Goal: Information Seeking & Learning: Learn about a topic

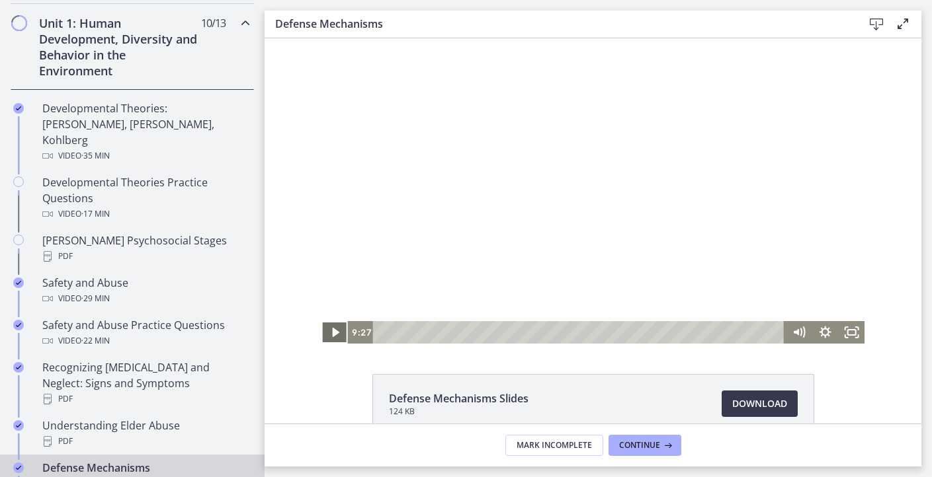
click at [337, 329] on icon "Play Video" at bounding box center [335, 332] width 26 height 22
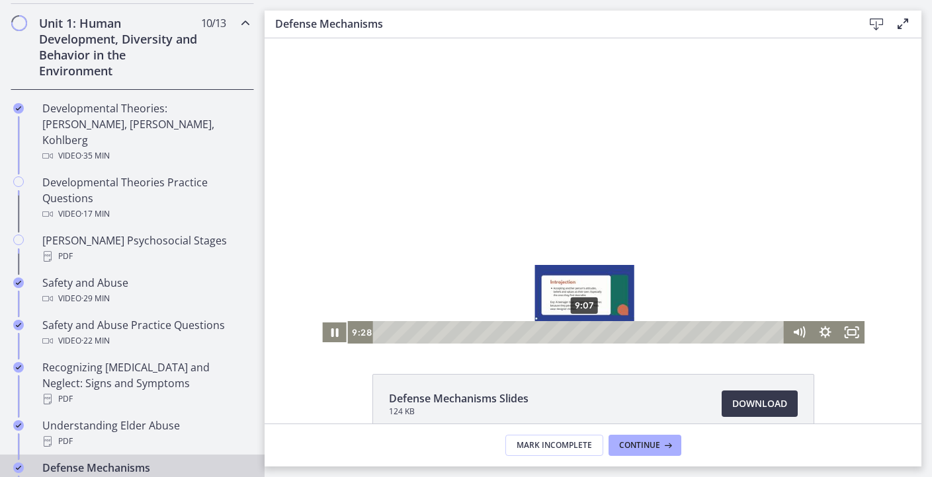
click at [585, 333] on div "9:07" at bounding box center [580, 332] width 395 height 22
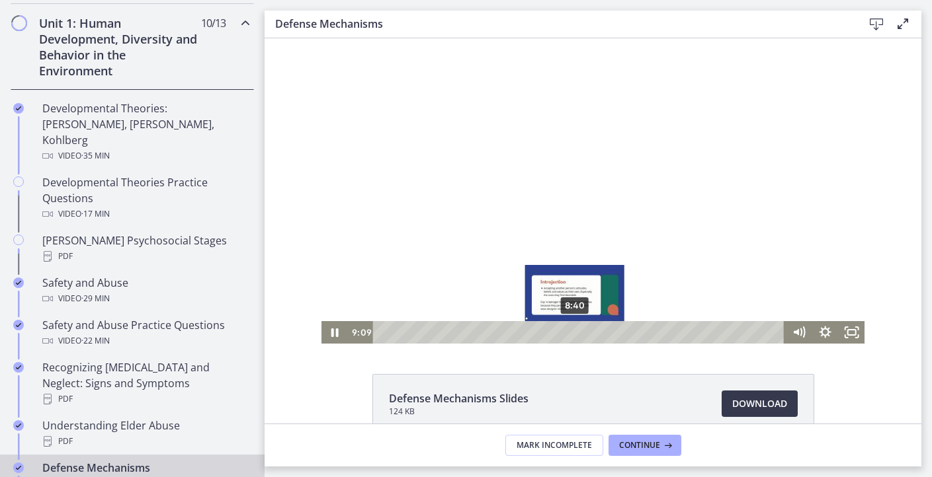
click at [575, 331] on div "8:40" at bounding box center [580, 332] width 395 height 22
click at [567, 331] on div "8:19" at bounding box center [580, 332] width 395 height 22
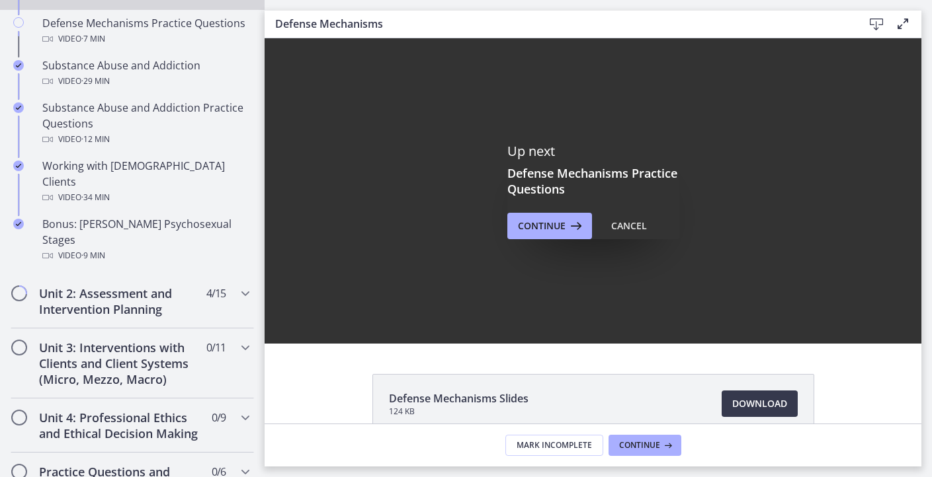
scroll to position [856, 0]
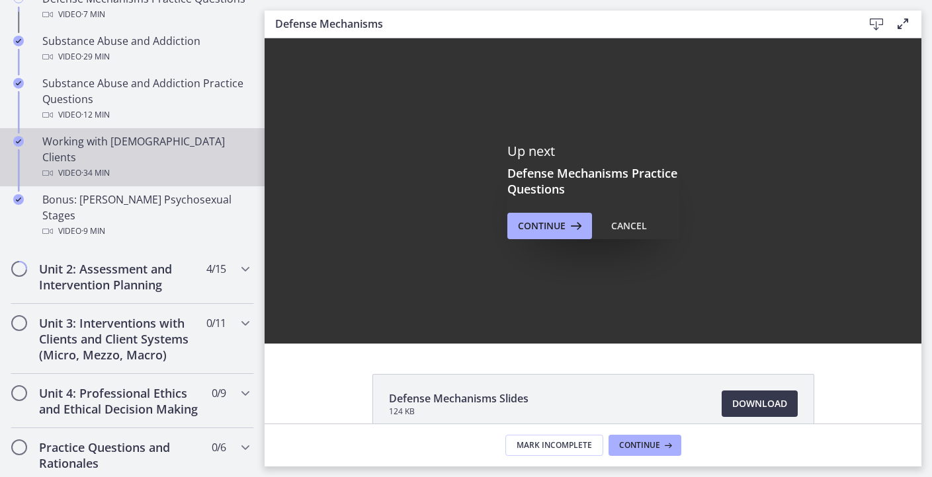
click at [91, 165] on span "· 34 min" at bounding box center [95, 173] width 28 height 16
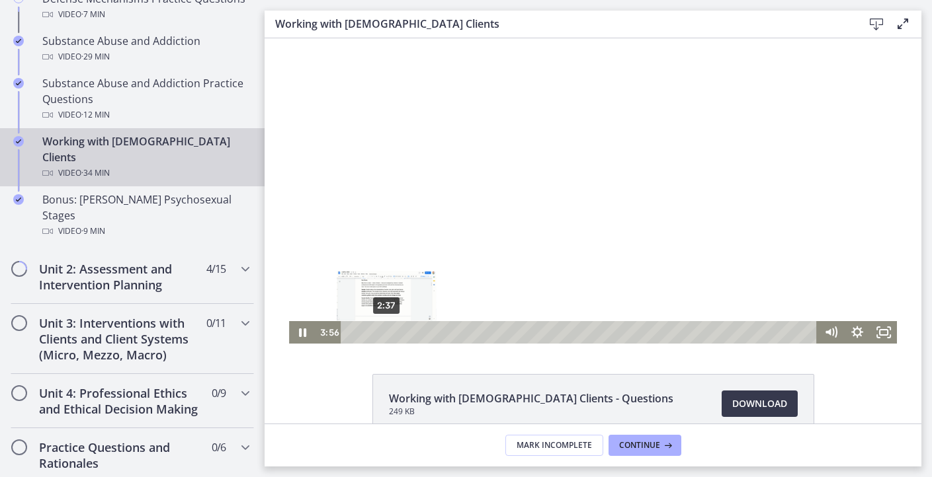
click at [386, 332] on div "2:37" at bounding box center [581, 332] width 460 height 22
click at [302, 327] on icon "Pause" at bounding box center [302, 332] width 26 height 22
